Goal: Transaction & Acquisition: Subscribe to service/newsletter

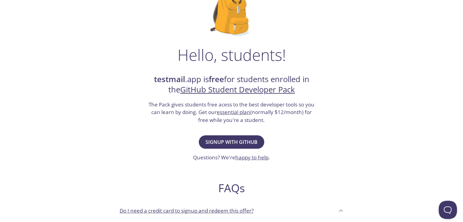
scroll to position [60, 0]
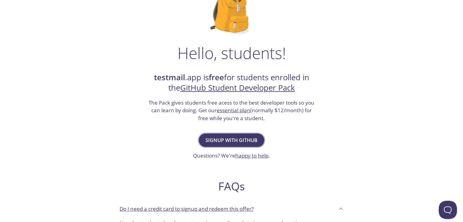
click at [236, 137] on span "Signup with GitHub" at bounding box center [231, 140] width 52 height 9
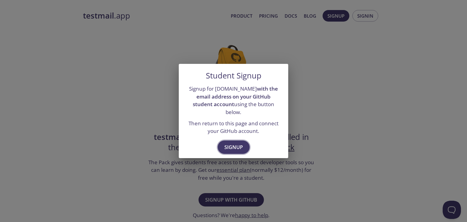
click at [232, 141] on button "Signup" at bounding box center [234, 147] width 32 height 13
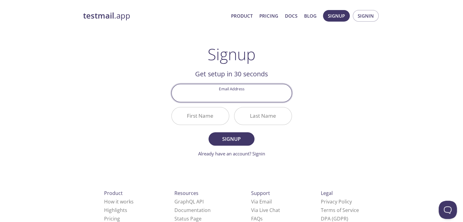
click at [234, 92] on input "Email Address" at bounding box center [232, 92] width 120 height 17
click at [306, 100] on div "testmail .app Product Pricing Docs Blog Signup Signin Signup Get setup in 30 se…" at bounding box center [232, 145] width 312 height 279
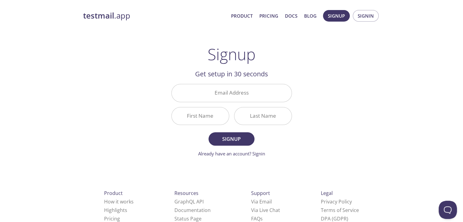
scroll to position [17, 0]
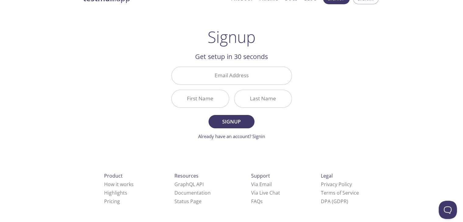
click at [230, 72] on input "Email Address" at bounding box center [232, 75] width 120 height 17
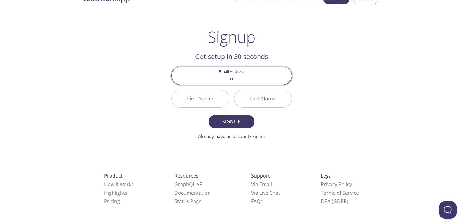
type input "[EMAIL_ADDRESS][DOMAIN_NAME]"
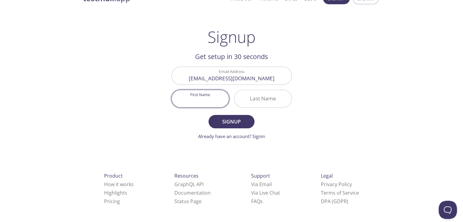
click at [209, 100] on input "First Name" at bounding box center [200, 98] width 57 height 17
type input "[PERSON_NAME]"
click at [242, 99] on input "Last Name" at bounding box center [262, 98] width 57 height 17
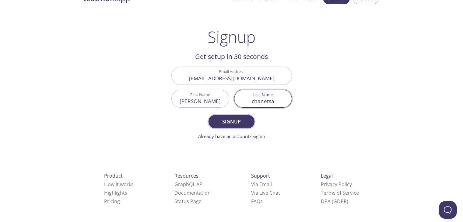
type input "chanetsa"
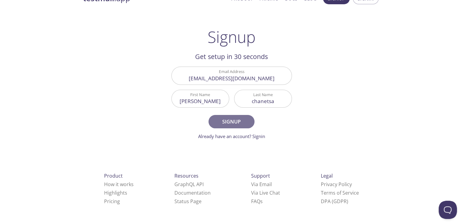
click at [242, 116] on button "Signup" at bounding box center [231, 121] width 46 height 13
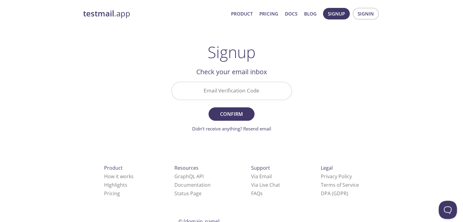
scroll to position [0, 0]
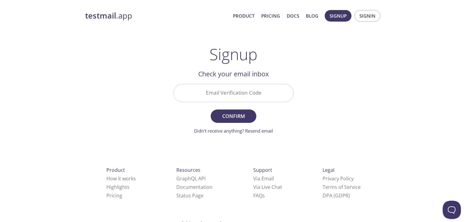
click at [259, 87] on input "Email Verification Code" at bounding box center [234, 92] width 120 height 17
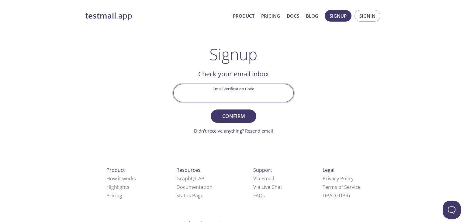
paste input "EMWR5Y1"
type input "EMWR5Y1"
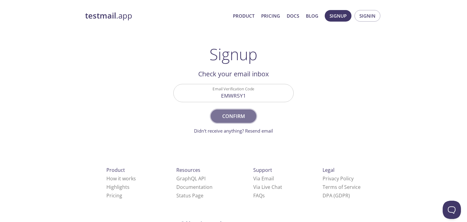
click at [245, 112] on span "Confirm" at bounding box center [234, 116] width 32 height 9
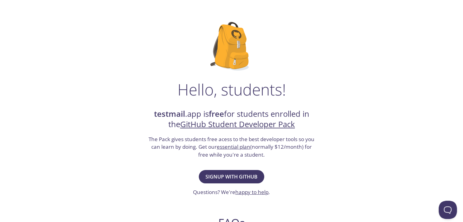
scroll to position [29, 0]
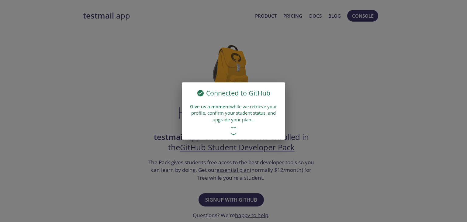
click at [288, 125] on div "Connected to GitHub Give us a moment while we retrieve your profile, confirm yo…" at bounding box center [233, 111] width 467 height 222
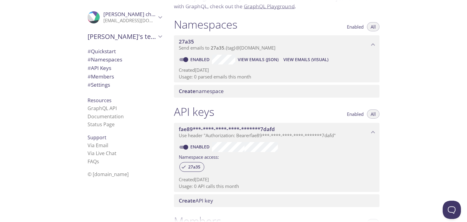
scroll to position [57, 0]
